Goal: Task Accomplishment & Management: Complete application form

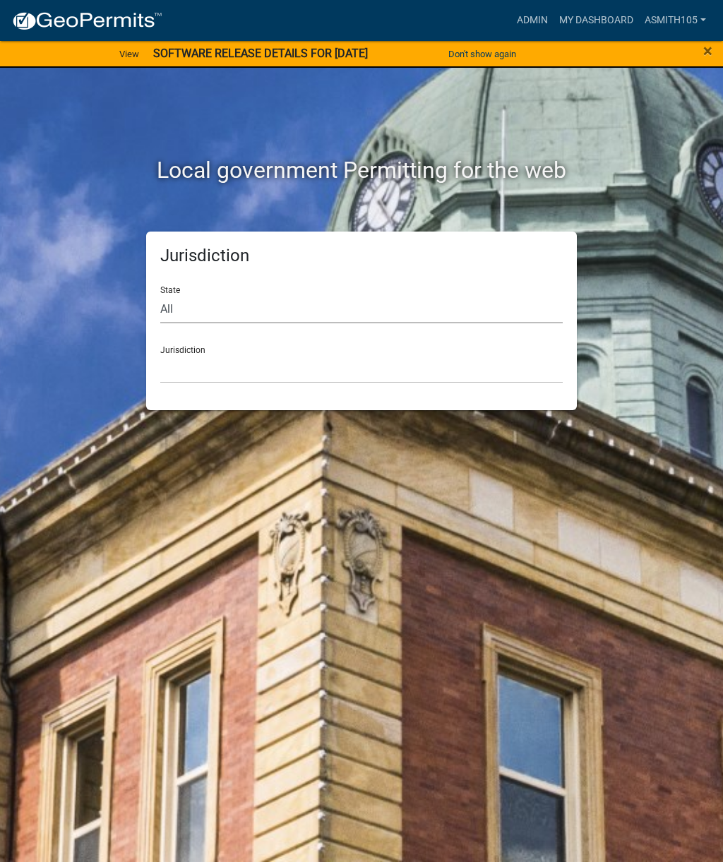
click at [275, 310] on select "All [US_STATE] [US_STATE] [US_STATE] [US_STATE] [US_STATE] [US_STATE] [US_STATE…" at bounding box center [361, 308] width 402 height 29
select select "[US_STATE]"
click at [306, 371] on select "[GEOGRAPHIC_DATA], [US_STATE][PERSON_NAME][GEOGRAPHIC_DATA], [US_STATE][PERSON_…" at bounding box center [361, 368] width 402 height 29
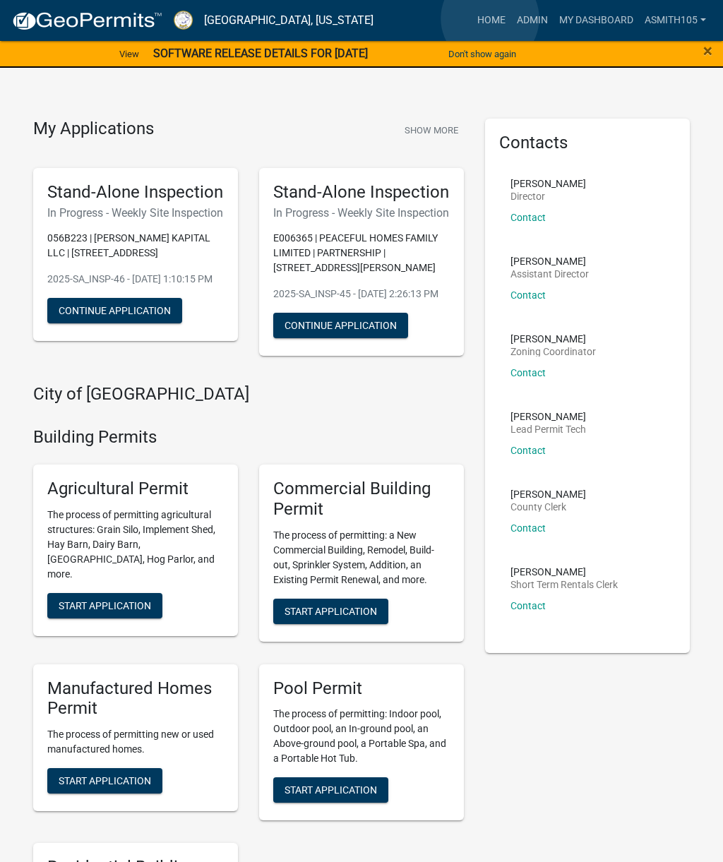
click at [490, 19] on link "Home" at bounding box center [491, 20] width 40 height 27
click at [525, 25] on link "Admin" at bounding box center [532, 20] width 42 height 27
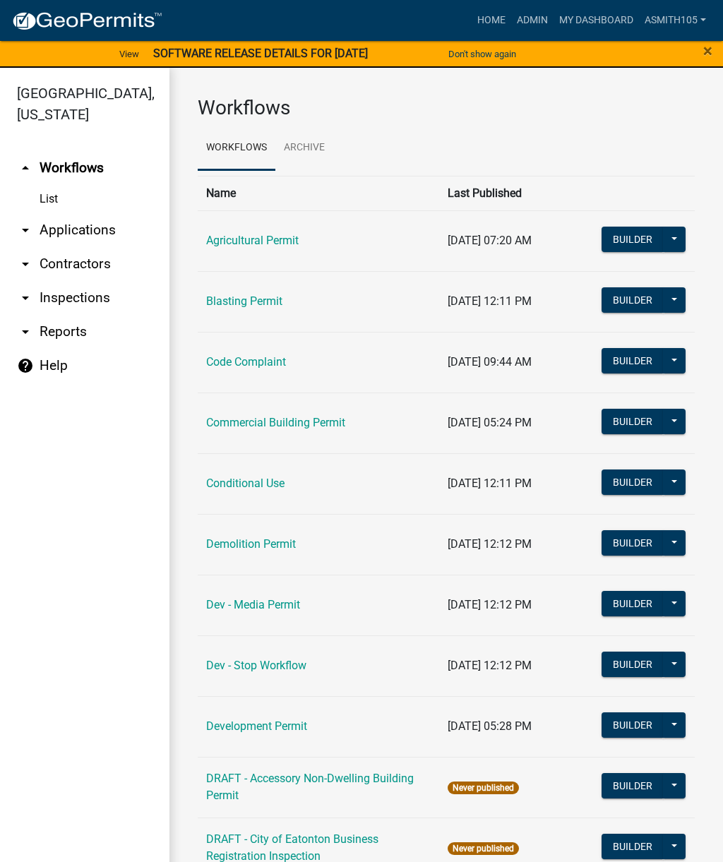
click at [58, 300] on link "arrow_drop_down Inspections" at bounding box center [84, 298] width 169 height 34
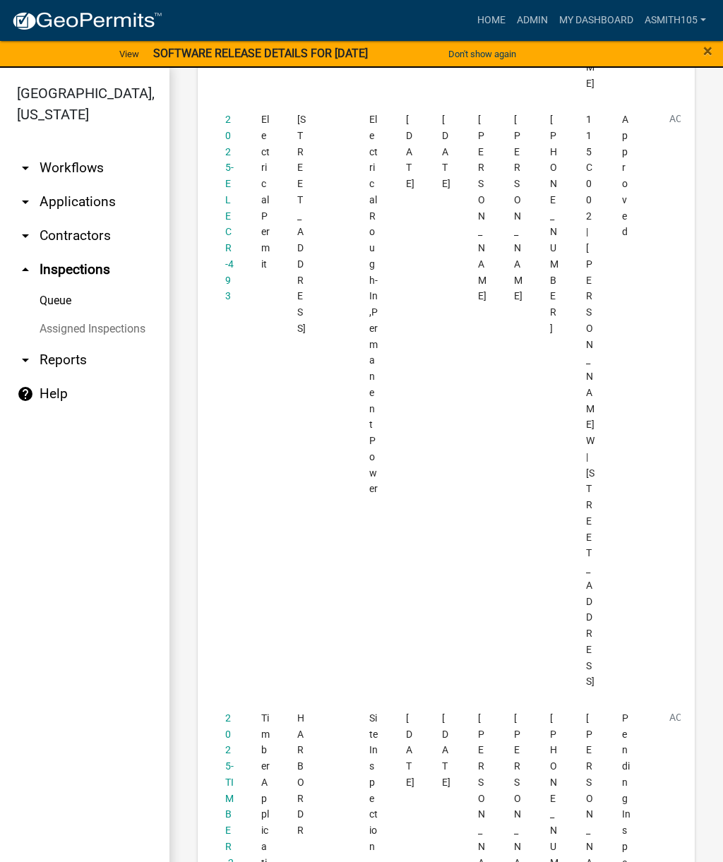
scroll to position [2018, 0]
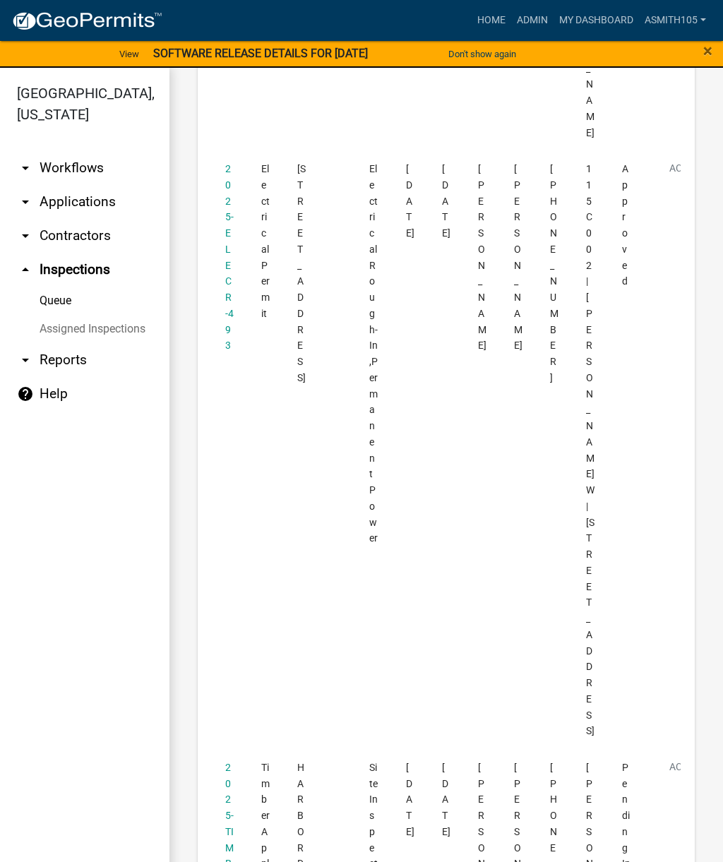
click at [229, 761] on link "2025-TIMBER-20" at bounding box center [229, 847] width 8 height 172
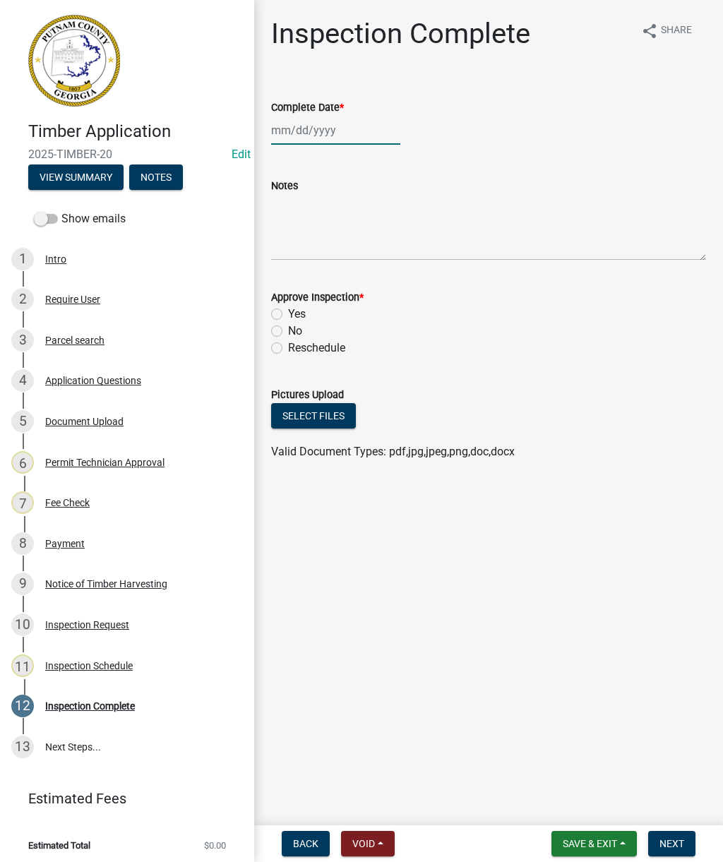
click at [323, 132] on div at bounding box center [335, 130] width 129 height 29
select select "9"
select select "2025"
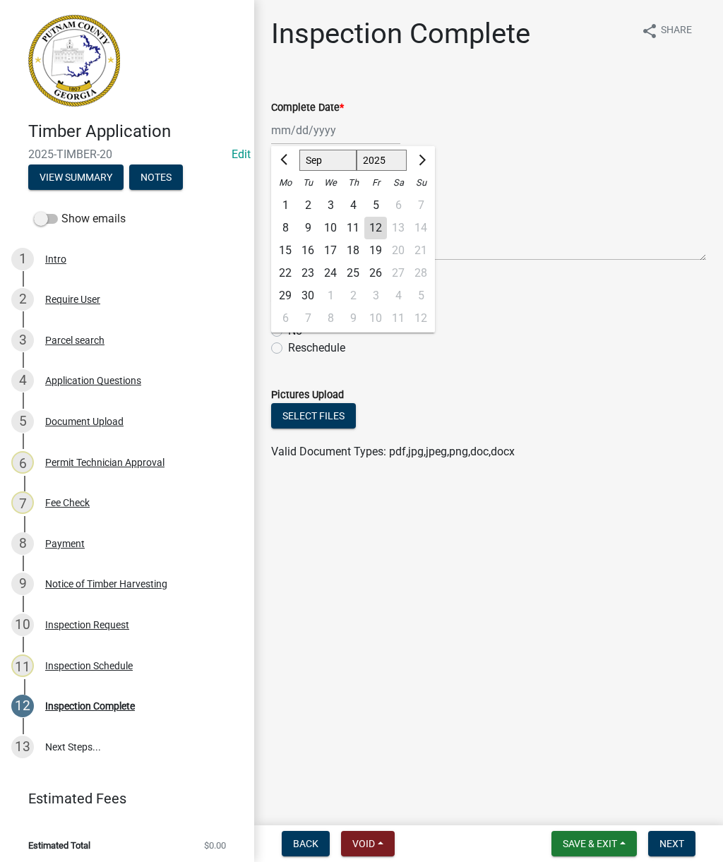
click at [381, 227] on div "12" at bounding box center [375, 228] width 23 height 23
type input "[DATE]"
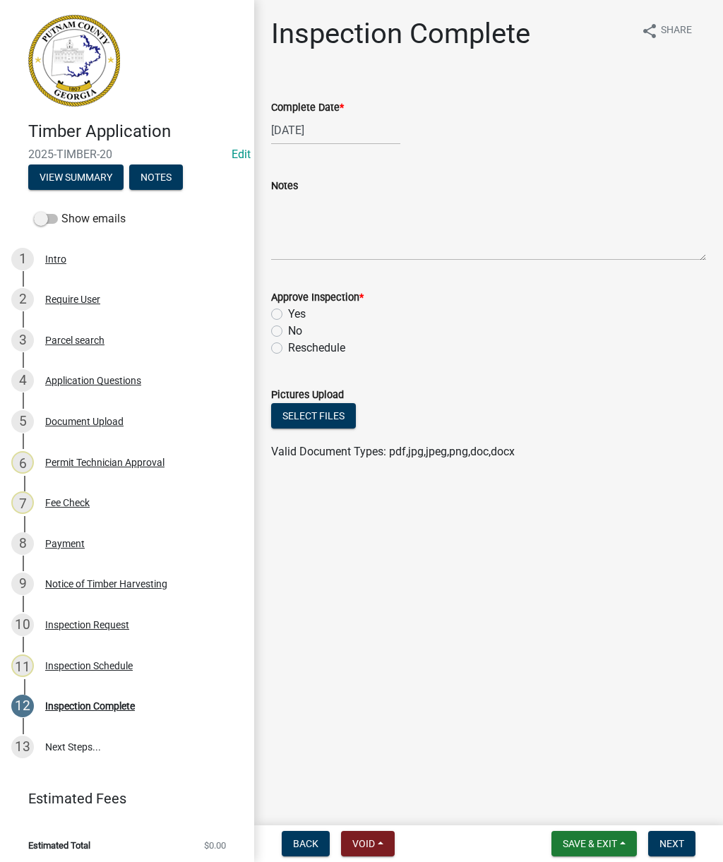
click at [288, 317] on label "Yes" at bounding box center [297, 314] width 18 height 17
click at [288, 315] on input "Yes" at bounding box center [292, 310] width 9 height 9
radio input "true"
click at [315, 416] on button "Select files" at bounding box center [313, 415] width 85 height 25
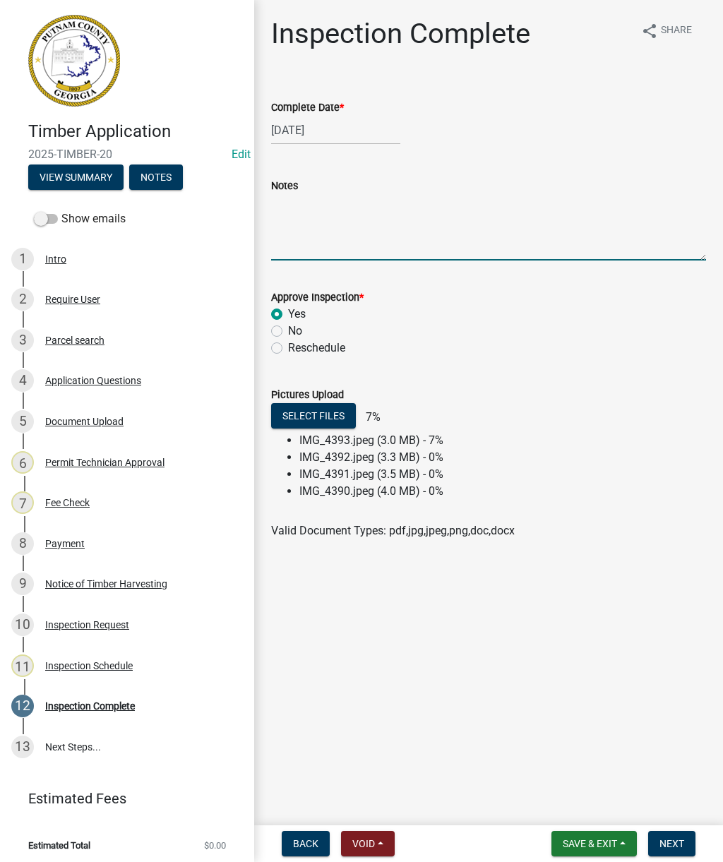
click at [346, 227] on textarea "Notes" at bounding box center [488, 227] width 435 height 66
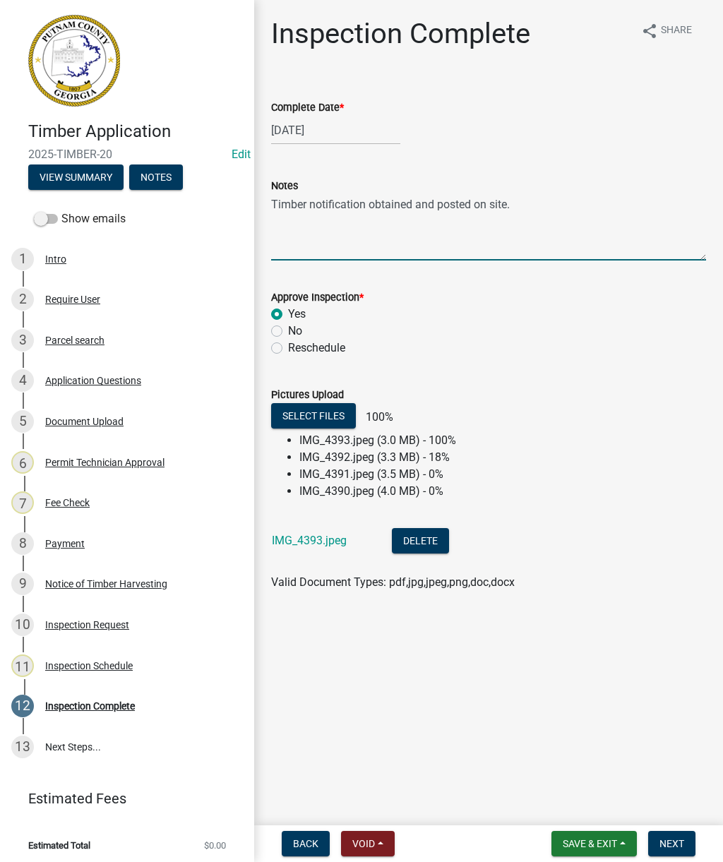
type textarea "Timber notification obtained and posted on site."
click at [296, 409] on button "Select files" at bounding box center [313, 415] width 85 height 25
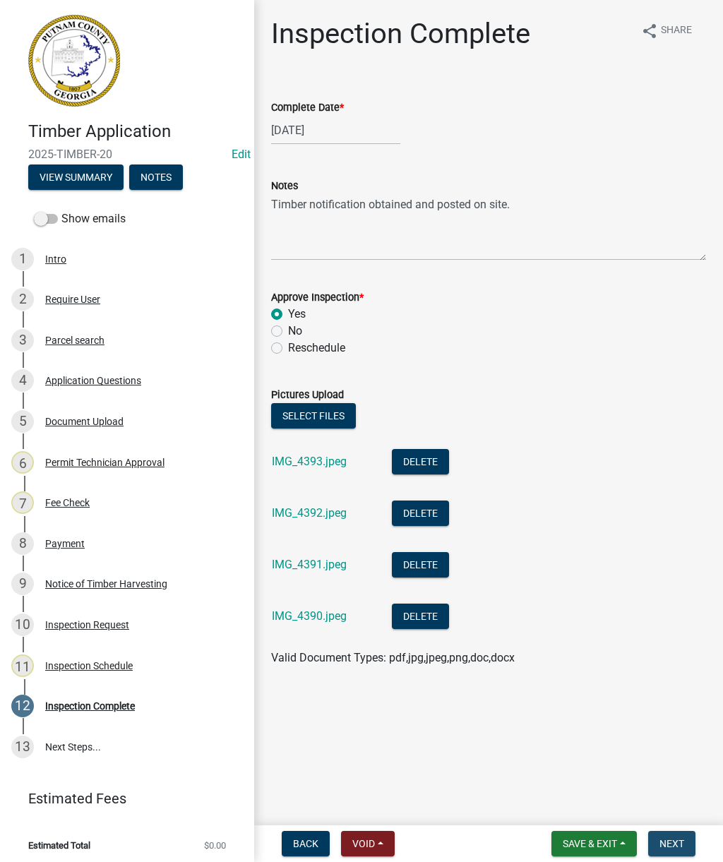
click at [685, 845] on button "Next" at bounding box center [671, 843] width 47 height 25
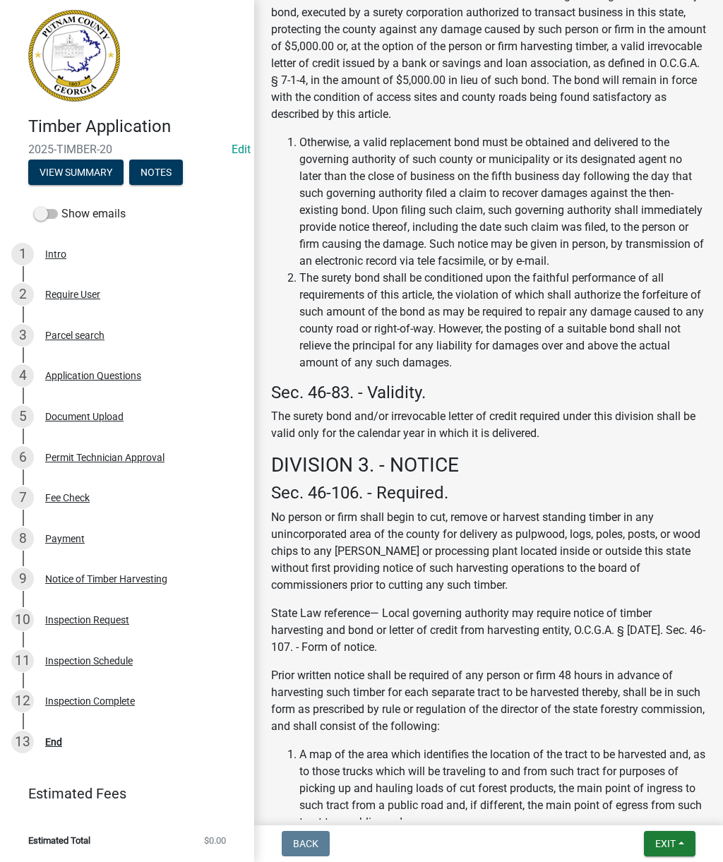
scroll to position [4, 0]
click at [42, 740] on div "13 End" at bounding box center [121, 742] width 220 height 23
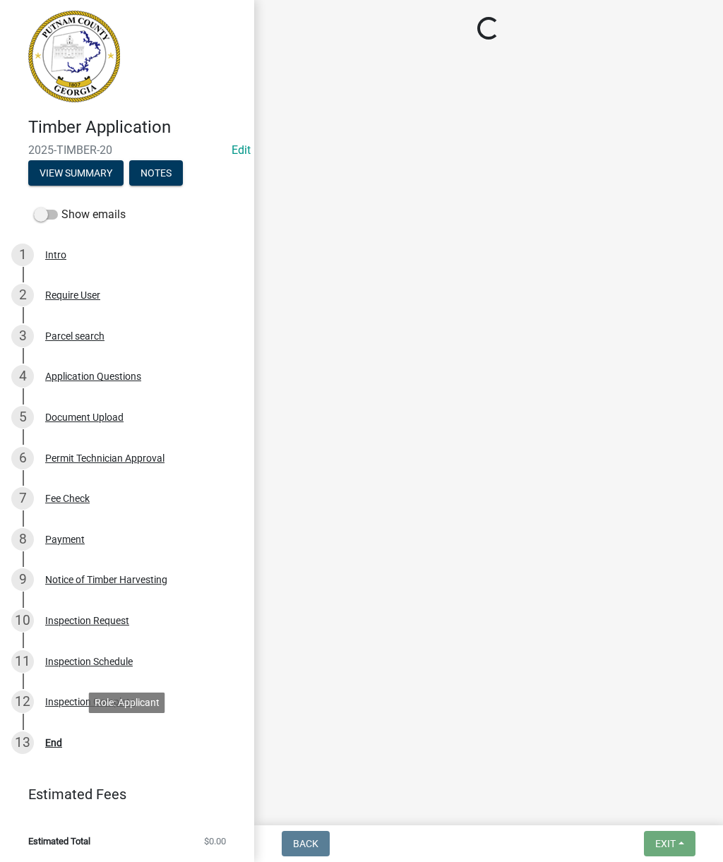
scroll to position [0, 0]
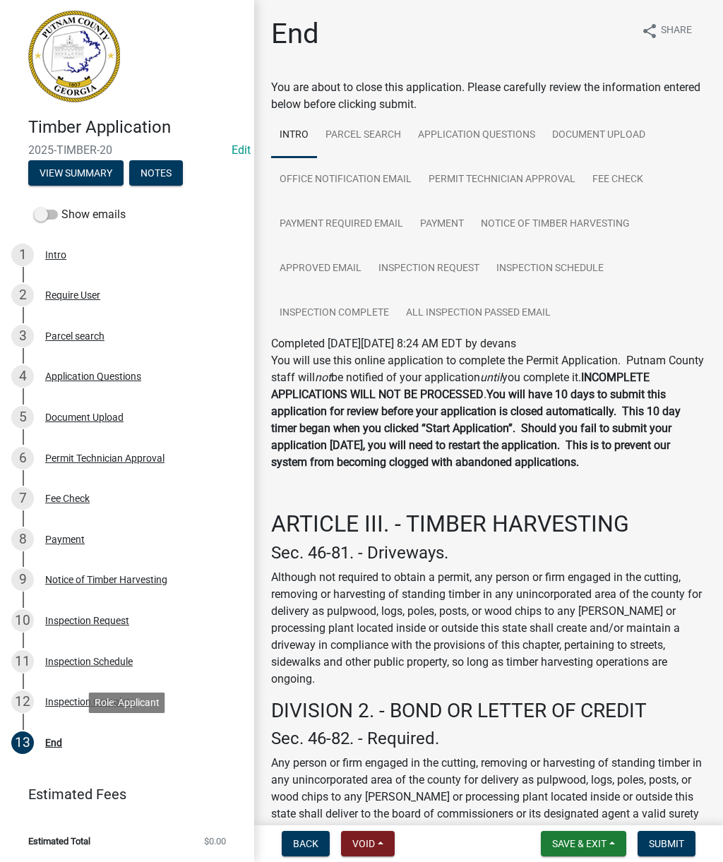
click at [682, 844] on span "Submit" at bounding box center [666, 843] width 35 height 11
